Goal: Transaction & Acquisition: Book appointment/travel/reservation

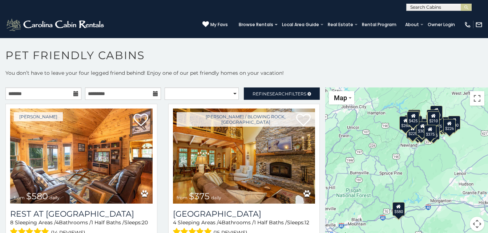
scroll to position [4, 0]
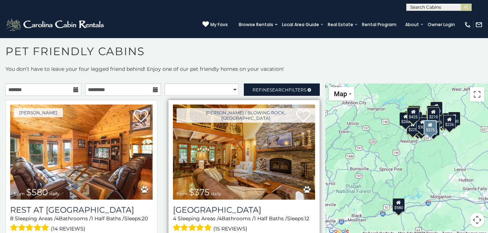
click at [249, 154] on img at bounding box center [244, 152] width 142 height 95
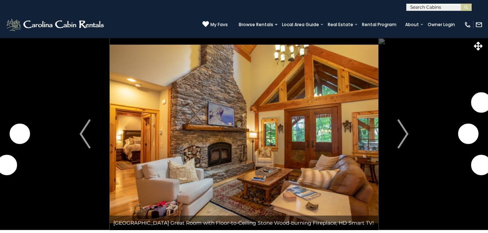
click at [405, 132] on img "Next" at bounding box center [402, 133] width 11 height 29
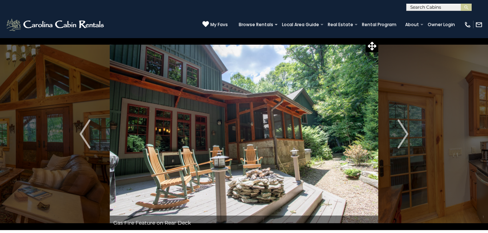
click at [405, 132] on img "Next" at bounding box center [402, 133] width 11 height 29
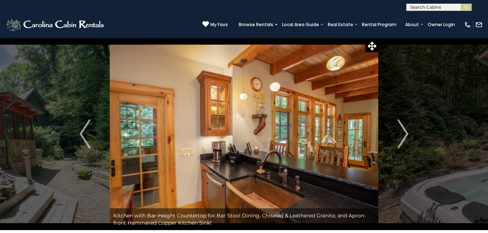
click at [405, 132] on img "Next" at bounding box center [402, 133] width 11 height 29
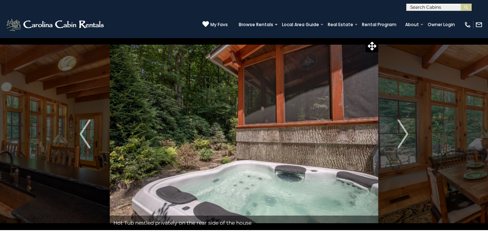
click at [405, 132] on img "Next" at bounding box center [402, 133] width 11 height 29
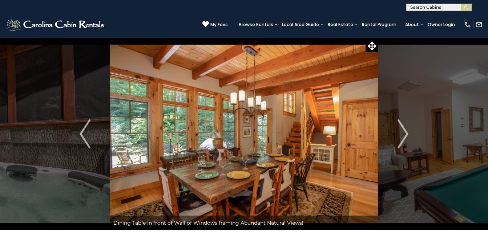
click at [405, 132] on img "Next" at bounding box center [402, 133] width 11 height 29
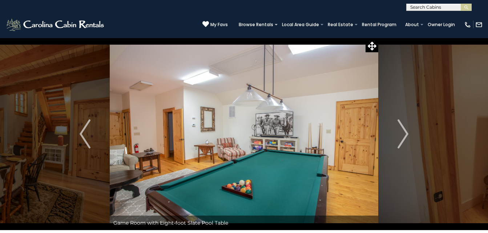
click at [405, 132] on img "Next" at bounding box center [402, 133] width 11 height 29
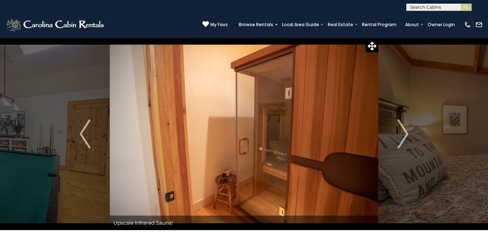
click at [405, 132] on img "Next" at bounding box center [402, 133] width 11 height 29
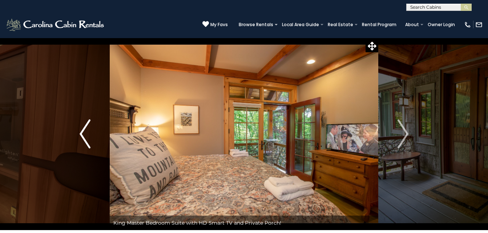
click at [81, 132] on img "Previous" at bounding box center [85, 133] width 11 height 29
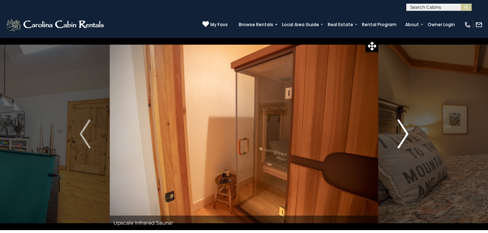
click at [405, 130] on img "Next" at bounding box center [402, 133] width 11 height 29
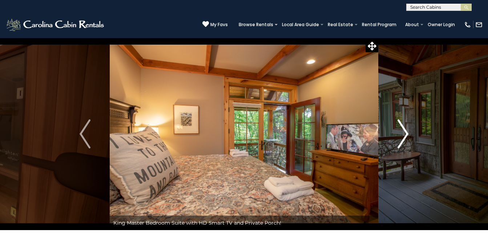
click at [405, 130] on img "Next" at bounding box center [402, 133] width 11 height 29
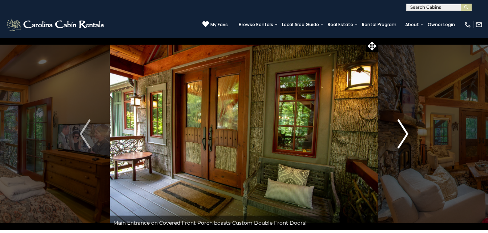
click at [405, 130] on img "Next" at bounding box center [402, 133] width 11 height 29
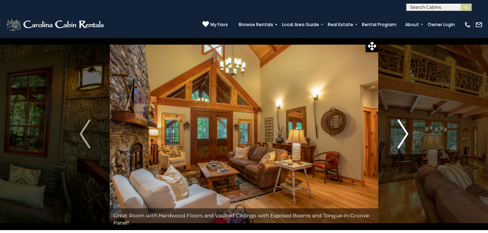
click at [405, 130] on img "Next" at bounding box center [402, 133] width 11 height 29
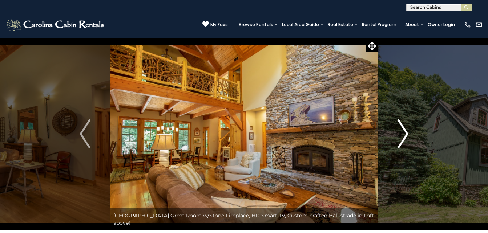
click at [405, 130] on img "Next" at bounding box center [402, 133] width 11 height 29
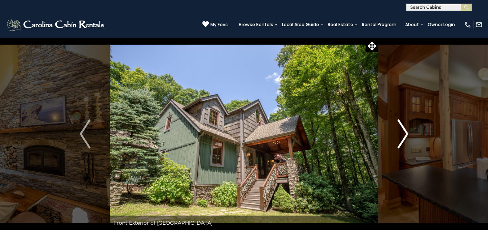
click at [405, 130] on img "Next" at bounding box center [402, 133] width 11 height 29
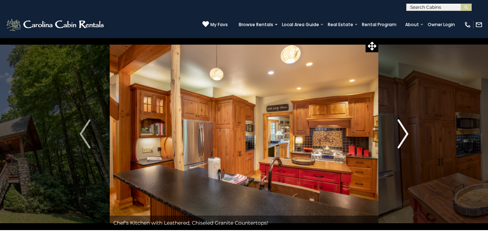
click at [405, 130] on img "Next" at bounding box center [402, 133] width 11 height 29
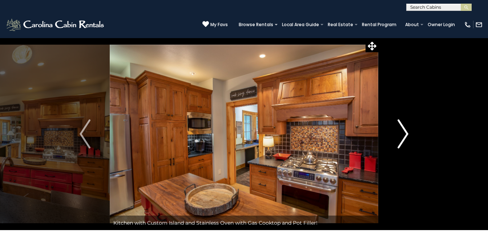
click at [405, 130] on img "Next" at bounding box center [402, 133] width 11 height 29
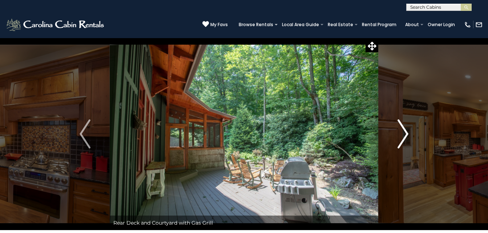
click at [405, 130] on img "Next" at bounding box center [402, 133] width 11 height 29
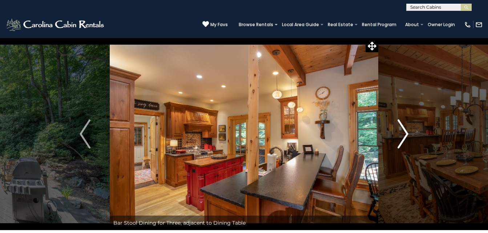
click at [405, 130] on img "Next" at bounding box center [402, 133] width 11 height 29
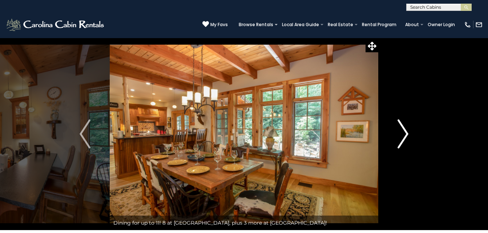
click at [405, 130] on img "Next" at bounding box center [402, 133] width 11 height 29
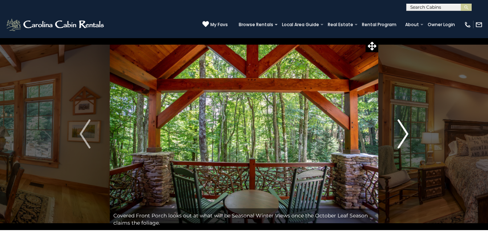
click at [405, 130] on img "Next" at bounding box center [402, 133] width 11 height 29
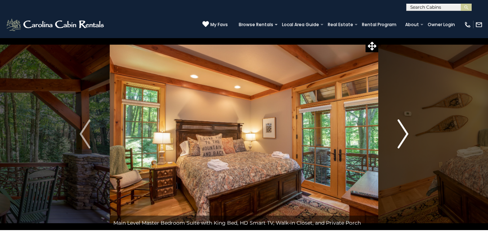
click at [405, 130] on img "Next" at bounding box center [402, 133] width 11 height 29
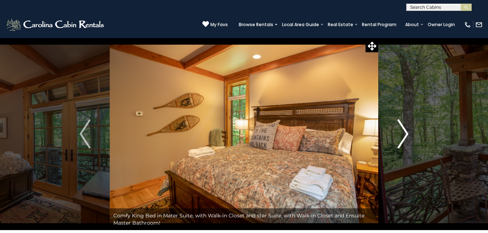
click at [405, 130] on img "Next" at bounding box center [402, 133] width 11 height 29
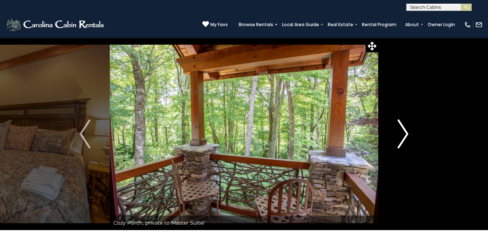
click at [405, 130] on img "Next" at bounding box center [402, 133] width 11 height 29
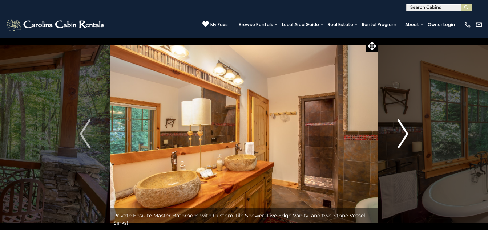
click at [405, 130] on img "Next" at bounding box center [402, 133] width 11 height 29
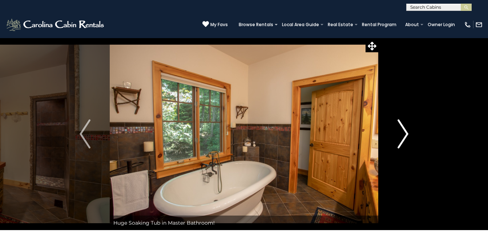
click at [405, 130] on img "Next" at bounding box center [402, 133] width 11 height 29
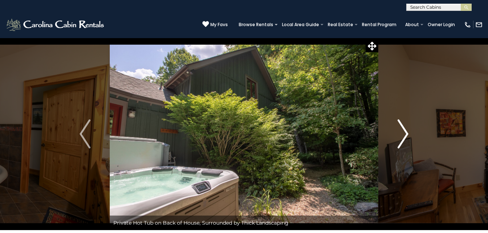
click at [405, 130] on img "Next" at bounding box center [402, 133] width 11 height 29
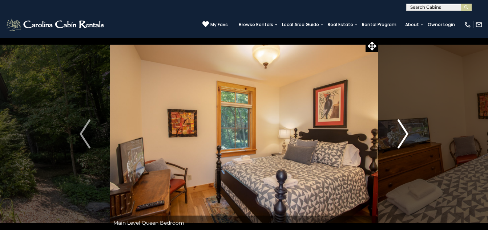
click at [405, 130] on img "Next" at bounding box center [402, 133] width 11 height 29
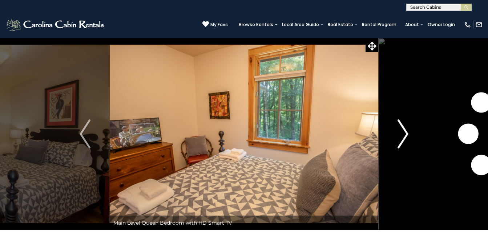
click at [405, 130] on img "Next" at bounding box center [402, 133] width 11 height 29
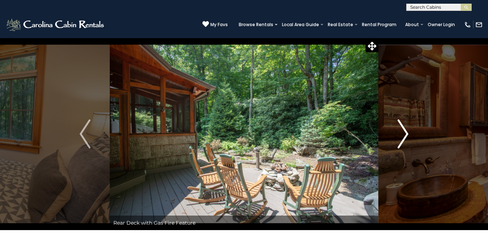
click at [405, 130] on img "Next" at bounding box center [402, 133] width 11 height 29
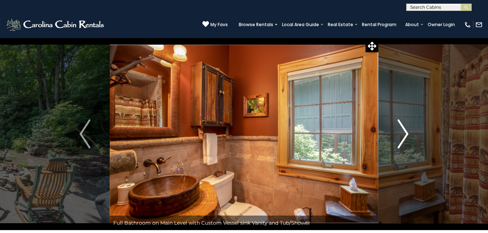
click at [405, 130] on img "Next" at bounding box center [402, 133] width 11 height 29
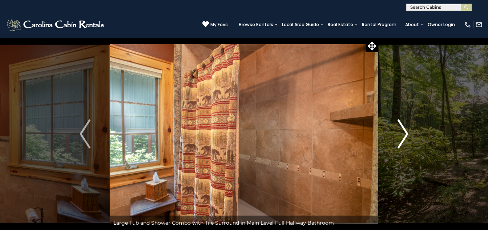
click at [405, 130] on img "Next" at bounding box center [402, 133] width 11 height 29
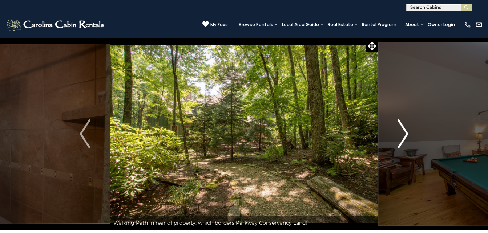
click at [405, 130] on img "Next" at bounding box center [402, 133] width 11 height 29
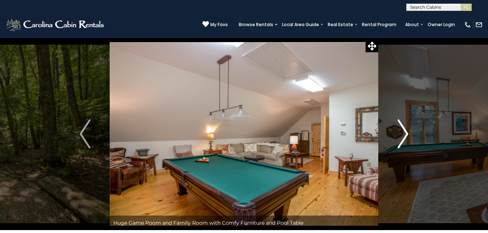
click at [405, 130] on img "Next" at bounding box center [402, 133] width 11 height 29
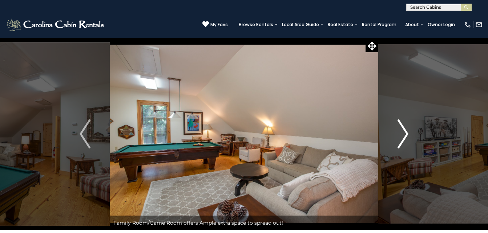
click at [405, 130] on img "Next" at bounding box center [402, 133] width 11 height 29
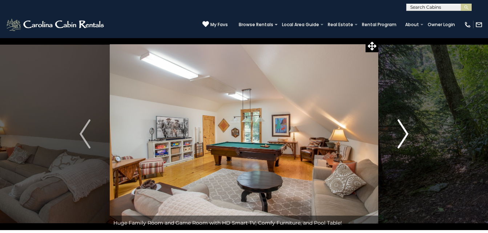
click at [405, 130] on img "Next" at bounding box center [402, 133] width 11 height 29
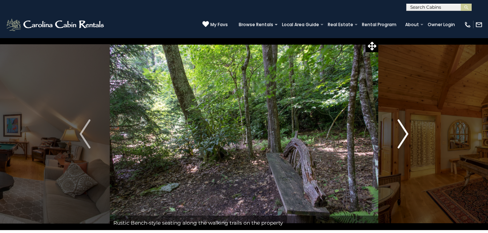
click at [405, 130] on img "Next" at bounding box center [402, 133] width 11 height 29
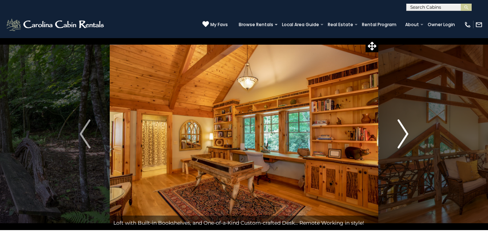
click at [405, 130] on img "Next" at bounding box center [402, 133] width 11 height 29
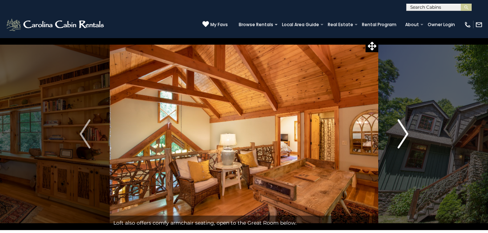
click at [405, 130] on img "Next" at bounding box center [402, 133] width 11 height 29
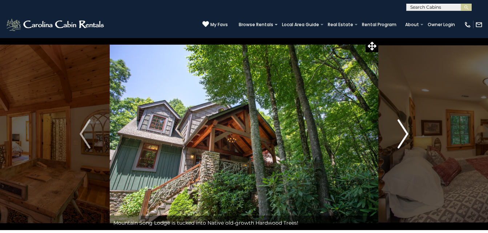
click at [405, 130] on img "Next" at bounding box center [402, 133] width 11 height 29
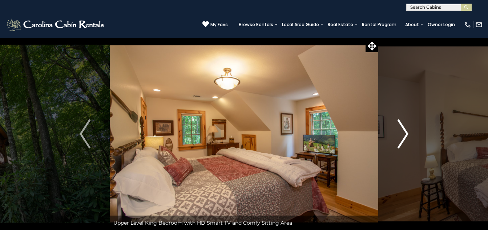
click at [405, 130] on img "Next" at bounding box center [402, 133] width 11 height 29
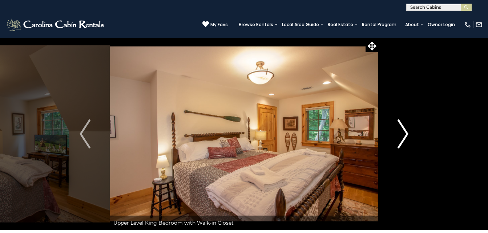
click at [405, 130] on img "Next" at bounding box center [402, 133] width 11 height 29
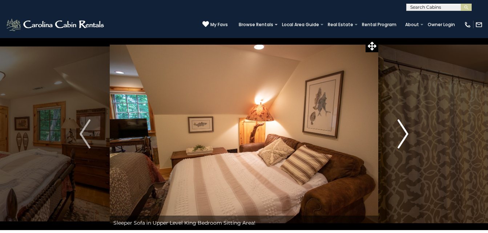
click at [405, 130] on img "Next" at bounding box center [402, 133] width 11 height 29
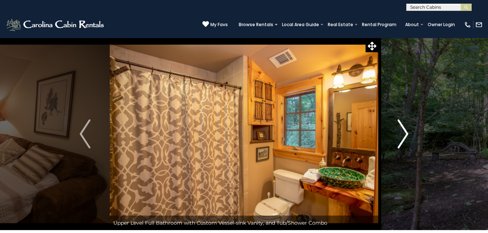
click at [405, 130] on img "Next" at bounding box center [402, 133] width 11 height 29
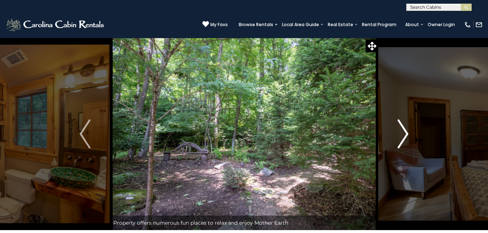
click at [405, 130] on img "Next" at bounding box center [402, 133] width 11 height 29
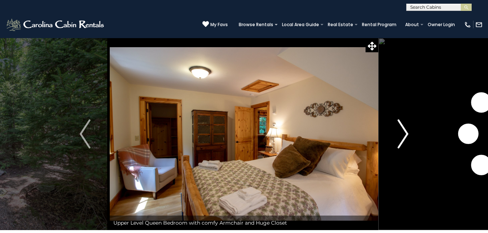
click at [405, 130] on img "Next" at bounding box center [402, 133] width 11 height 29
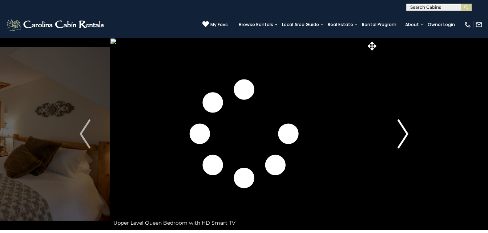
click at [405, 130] on img "Next" at bounding box center [402, 133] width 11 height 29
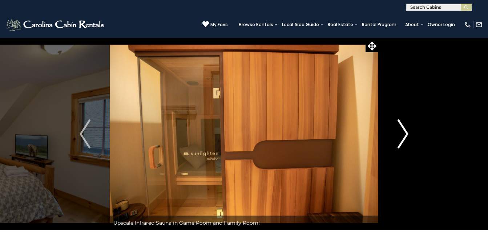
click at [405, 130] on img "Next" at bounding box center [402, 133] width 11 height 29
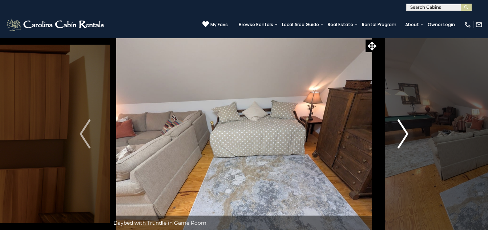
click at [405, 130] on img "Next" at bounding box center [402, 133] width 11 height 29
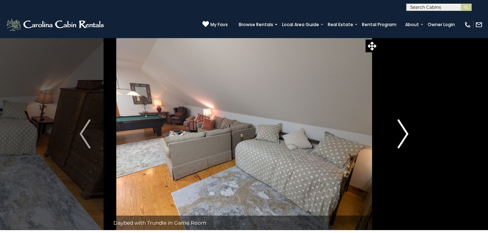
click at [405, 130] on img "Next" at bounding box center [402, 133] width 11 height 29
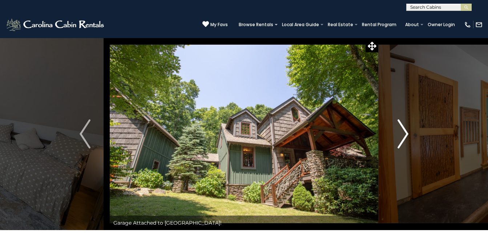
click at [405, 130] on img "Next" at bounding box center [402, 133] width 11 height 29
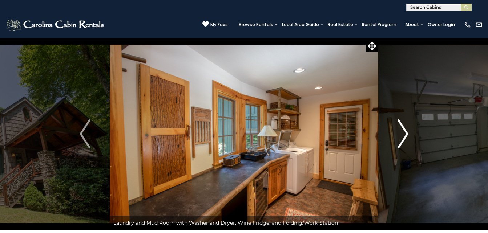
click at [405, 130] on img "Next" at bounding box center [402, 133] width 11 height 29
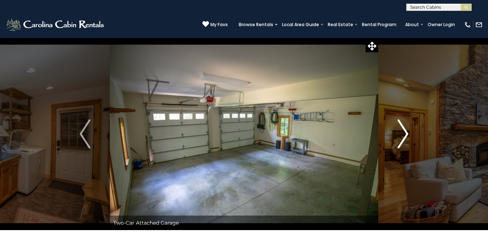
click at [405, 130] on img "Next" at bounding box center [402, 133] width 11 height 29
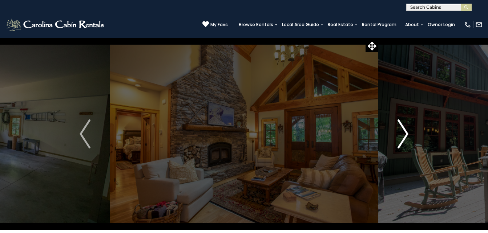
click at [405, 130] on img "Next" at bounding box center [402, 133] width 11 height 29
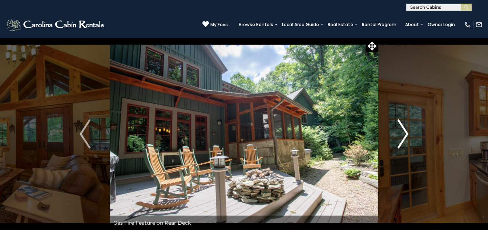
click at [405, 130] on img "Next" at bounding box center [402, 133] width 11 height 29
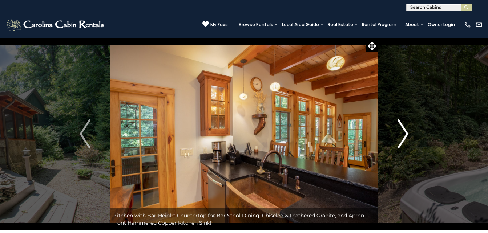
click at [405, 130] on img "Next" at bounding box center [402, 133] width 11 height 29
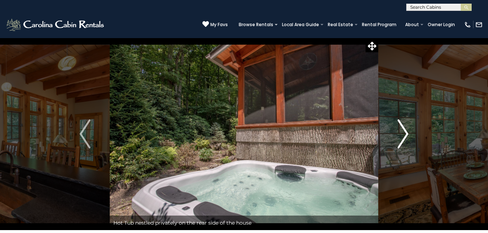
click at [405, 130] on img "Next" at bounding box center [402, 133] width 11 height 29
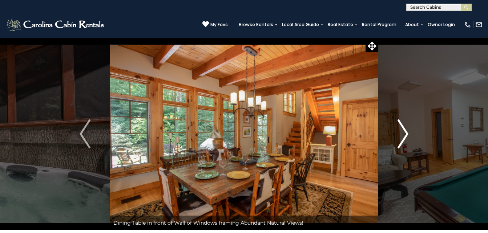
click at [405, 130] on img "Next" at bounding box center [402, 133] width 11 height 29
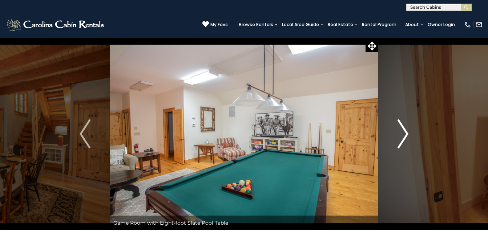
click at [405, 130] on img "Next" at bounding box center [402, 133] width 11 height 29
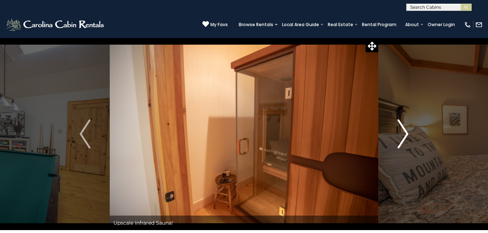
click at [405, 130] on img "Next" at bounding box center [402, 133] width 11 height 29
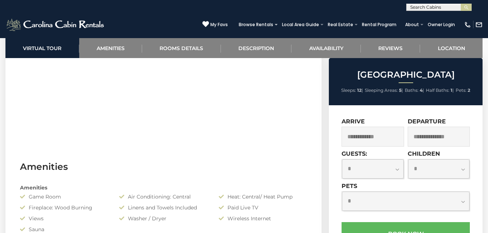
scroll to position [502, 0]
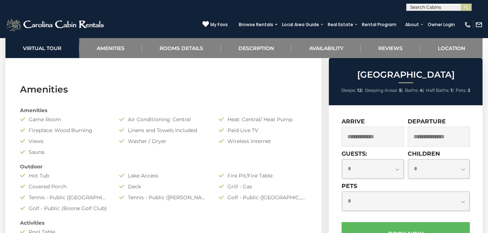
click at [376, 135] on input "text" at bounding box center [372, 137] width 62 height 20
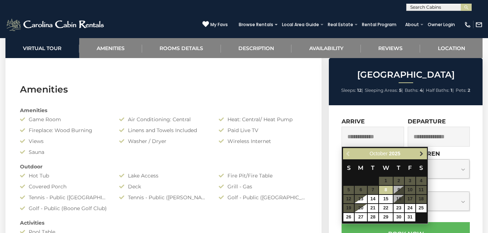
click at [422, 153] on span "Next" at bounding box center [421, 154] width 6 height 6
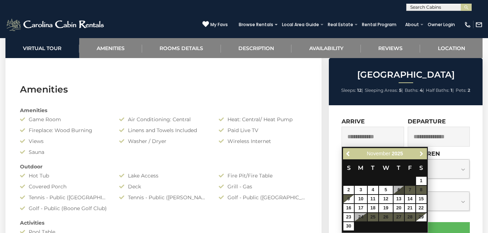
click at [422, 153] on span "Next" at bounding box center [421, 154] width 6 height 6
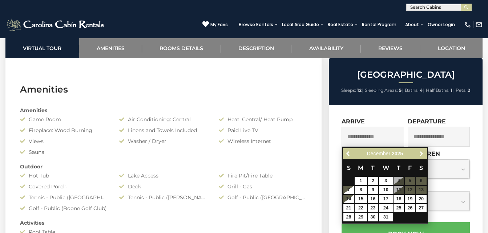
click at [422, 153] on span "Next" at bounding box center [421, 154] width 6 height 6
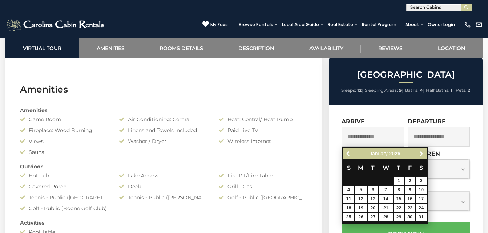
click at [422, 153] on span "Next" at bounding box center [421, 154] width 6 height 6
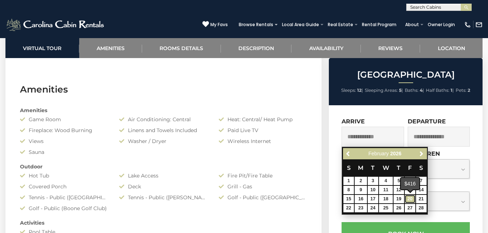
click at [413, 196] on link "20" at bounding box center [409, 199] width 11 height 8
type input "**********"
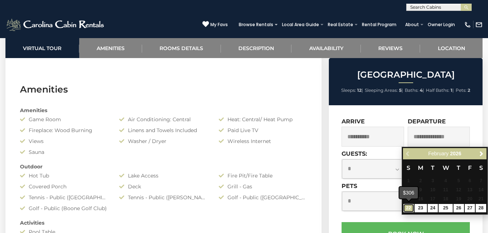
click at [409, 207] on link "22" at bounding box center [408, 208] width 11 height 8
type input "**********"
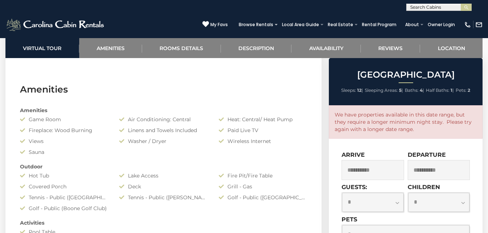
click at [378, 169] on input "**********" at bounding box center [372, 170] width 62 height 20
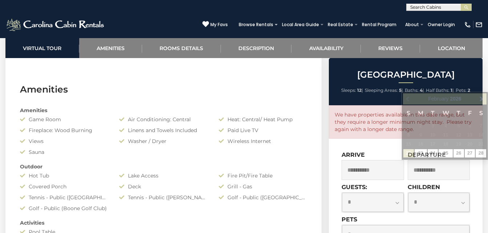
click at [51, 21] on img at bounding box center [55, 24] width 101 height 15
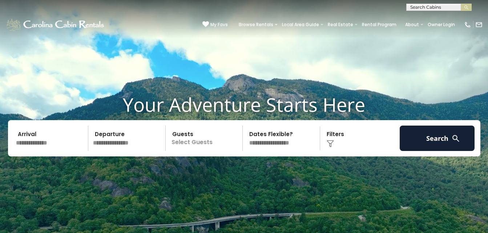
click at [35, 139] on input "text" at bounding box center [50, 138] width 75 height 25
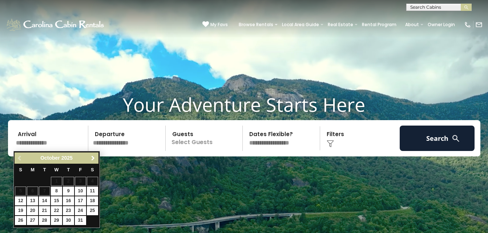
click at [94, 159] on span "Next" at bounding box center [93, 158] width 6 height 6
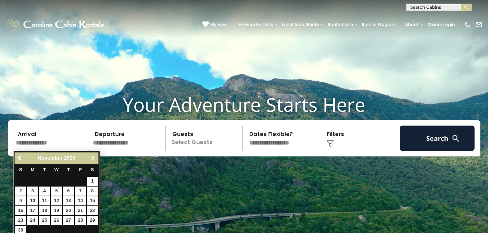
click at [94, 159] on span "Next" at bounding box center [93, 158] width 6 height 6
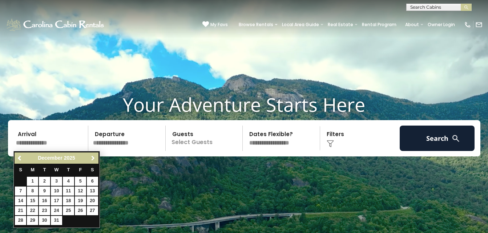
click at [94, 159] on span "Next" at bounding box center [93, 158] width 6 height 6
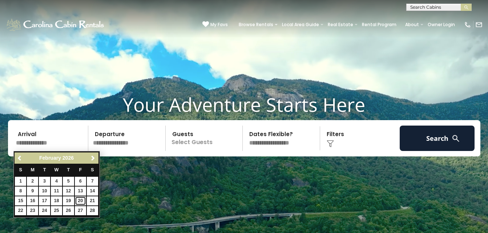
click at [79, 200] on link "20" at bounding box center [80, 200] width 11 height 9
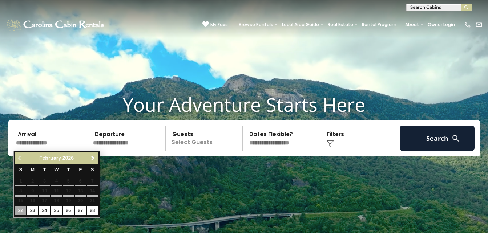
type input "*******"
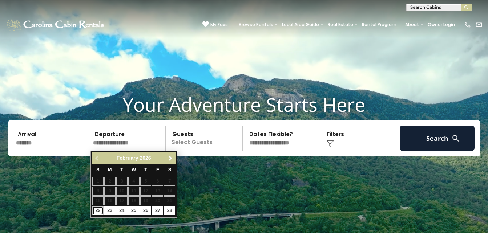
click at [94, 210] on link "22" at bounding box center [97, 210] width 11 height 9
type input "*******"
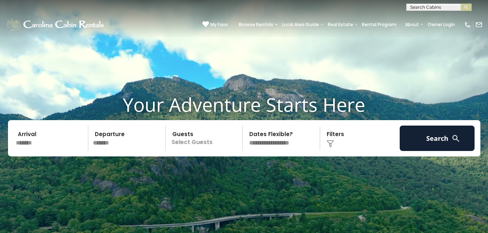
click at [196, 138] on p "Select Guests" at bounding box center [205, 138] width 75 height 25
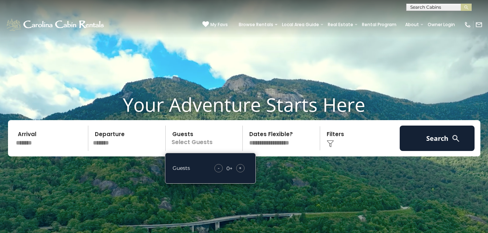
click at [239, 170] on span "+" at bounding box center [240, 167] width 3 height 7
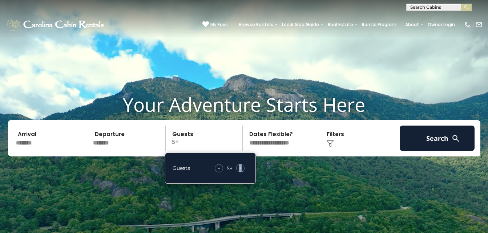
click at [239, 170] on span "+" at bounding box center [240, 167] width 3 height 7
click at [219, 167] on span "-" at bounding box center [218, 167] width 2 height 7
click at [357, 141] on div "Click to Choose" at bounding box center [359, 138] width 75 height 25
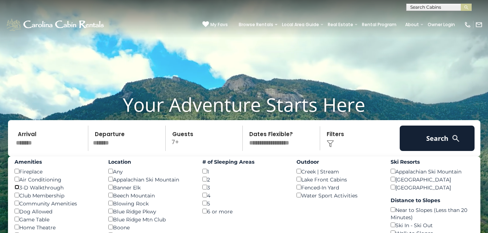
click at [18, 178] on div "Amenities Fireplace () Air Conditioning () 3-D Walkthrough () Club Membership (…" at bounding box center [56, 229] width 94 height 147
drag, startPoint x: 403, startPoint y: 164, endPoint x: 476, endPoint y: 176, distance: 74.3
click at [476, 176] on div "Ski Resorts Appalachian Ski Mountain () Beech Mountain Resort () Sugar Mountain…" at bounding box center [432, 173] width 94 height 35
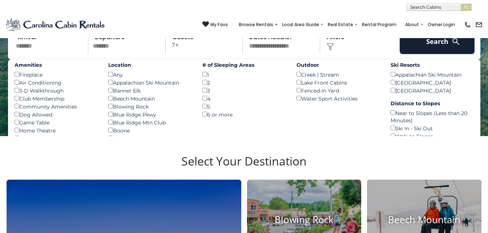
scroll to position [77, 0]
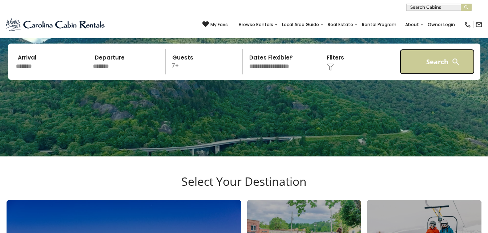
click at [450, 67] on button "Search" at bounding box center [436, 61] width 75 height 25
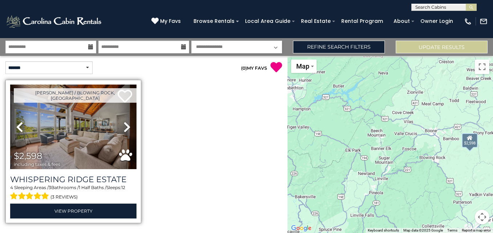
click at [120, 123] on link "Next" at bounding box center [127, 127] width 19 height 85
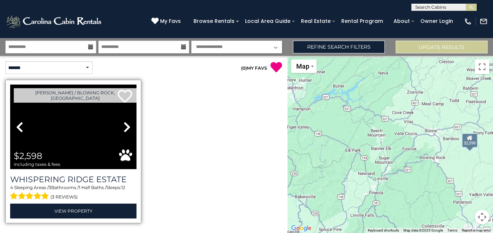
click at [120, 123] on link "Next" at bounding box center [127, 127] width 19 height 85
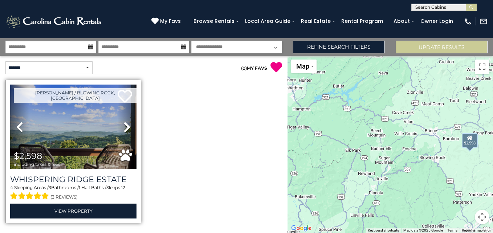
click at [120, 123] on link "Next" at bounding box center [127, 127] width 19 height 85
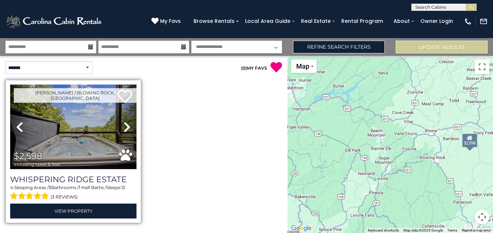
click at [120, 123] on link "Next" at bounding box center [127, 127] width 19 height 85
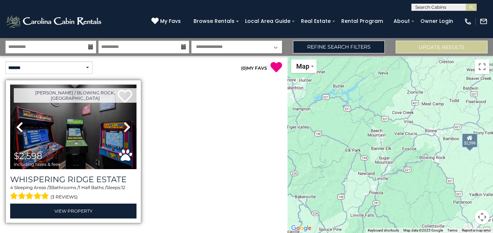
click at [120, 123] on link "Next" at bounding box center [127, 127] width 19 height 85
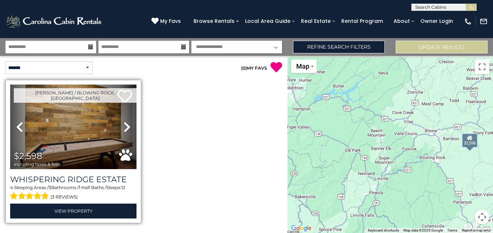
click at [120, 123] on link "Next" at bounding box center [127, 127] width 19 height 85
